Goal: Task Accomplishment & Management: Manage account settings

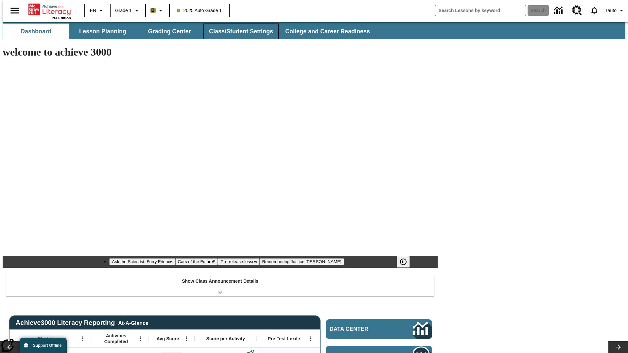
click at [237, 31] on button "Class/Student Settings" at bounding box center [240, 32] width 75 height 16
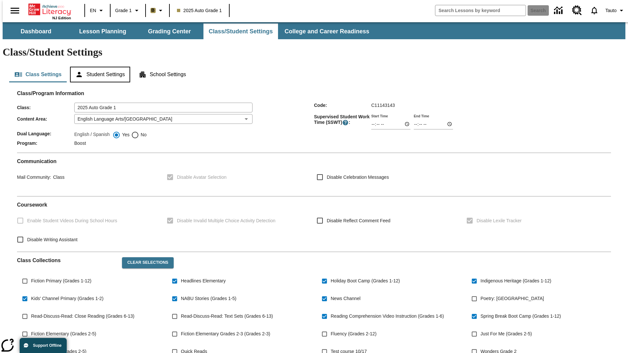
click at [98, 67] on button "Student Settings" at bounding box center [100, 75] width 60 height 16
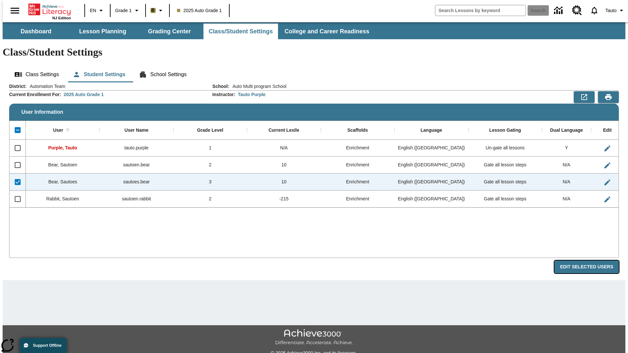
click at [592, 261] on button "Edit Selected Users" at bounding box center [586, 267] width 64 height 13
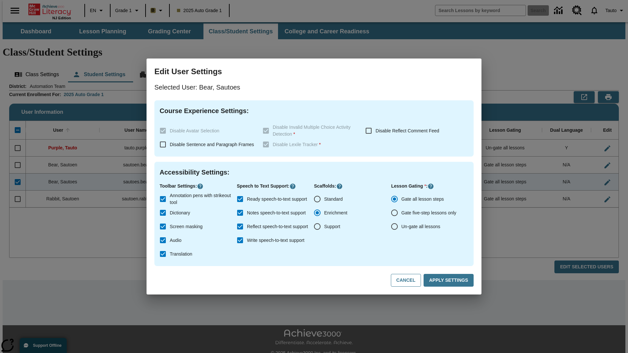
click at [394, 227] on input "Un-gate all lessons" at bounding box center [395, 227] width 14 height 14
radio input "true"
click at [450, 281] on button "Apply Settings" at bounding box center [448, 280] width 50 height 13
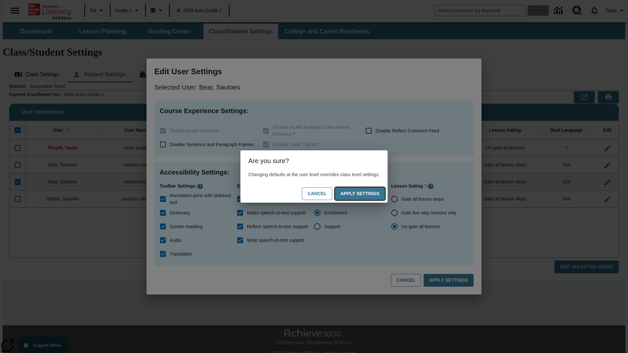
click at [366, 194] on button "Apply Settings" at bounding box center [360, 193] width 50 height 13
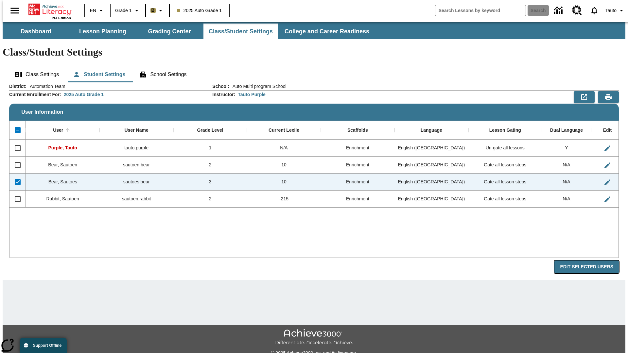
radio input "true"
checkbox input "false"
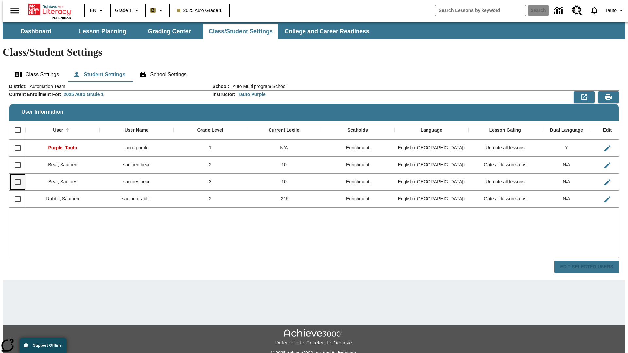
click at [15, 175] on input "Select row" at bounding box center [18, 182] width 14 height 14
checkbox input "true"
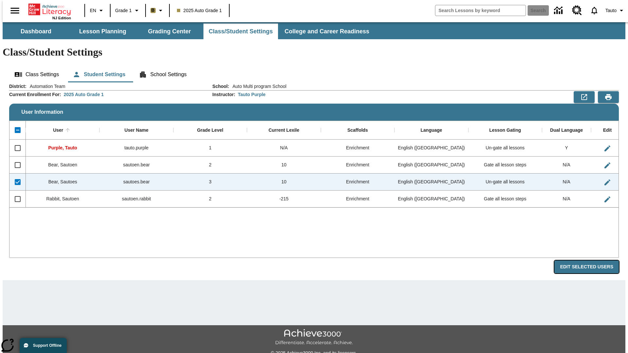
click at [592, 261] on button "Edit Selected Users" at bounding box center [586, 267] width 64 height 13
